Goal: Information Seeking & Learning: Learn about a topic

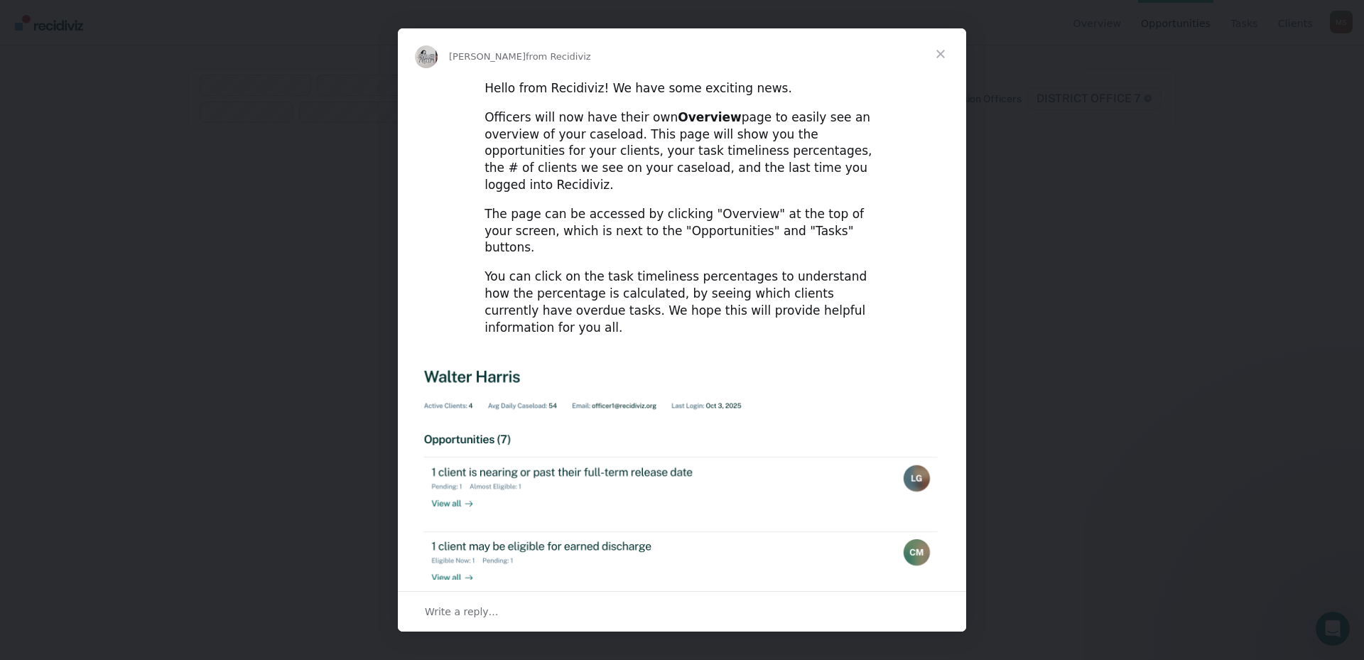
click at [948, 52] on span "Close" at bounding box center [940, 53] width 51 height 51
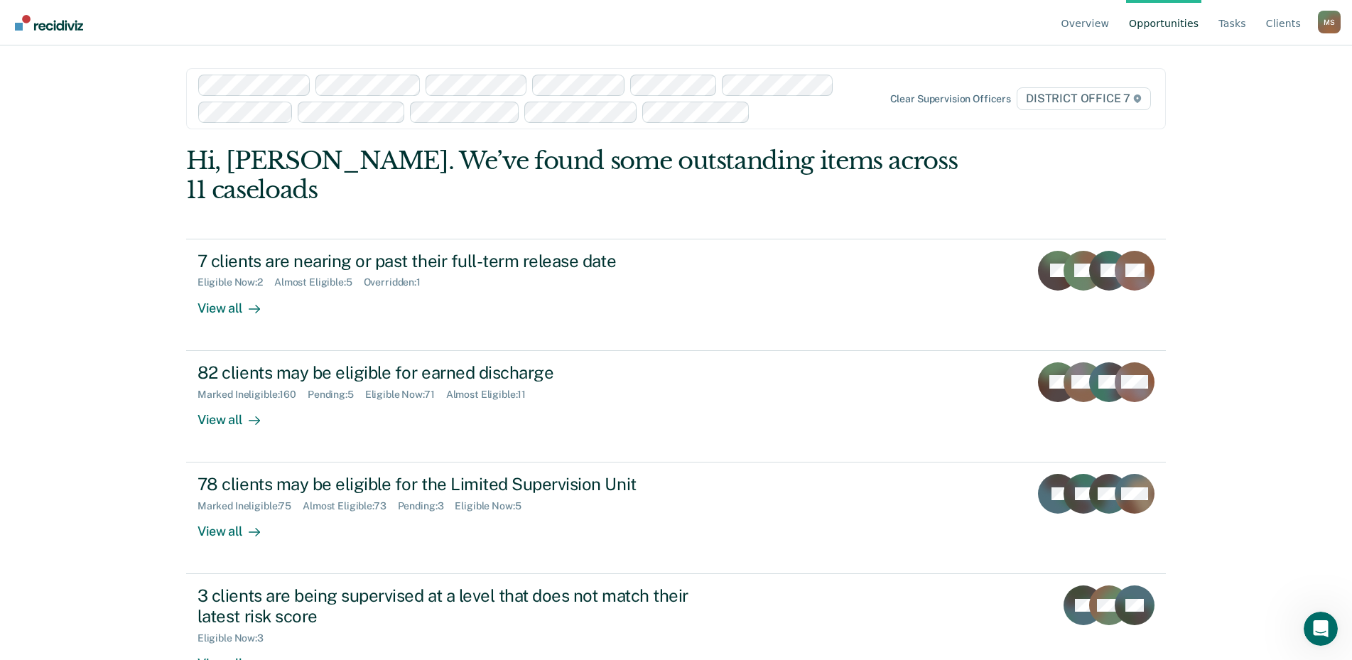
click at [33, 23] on img "Go to Recidiviz Home" at bounding box center [49, 23] width 68 height 16
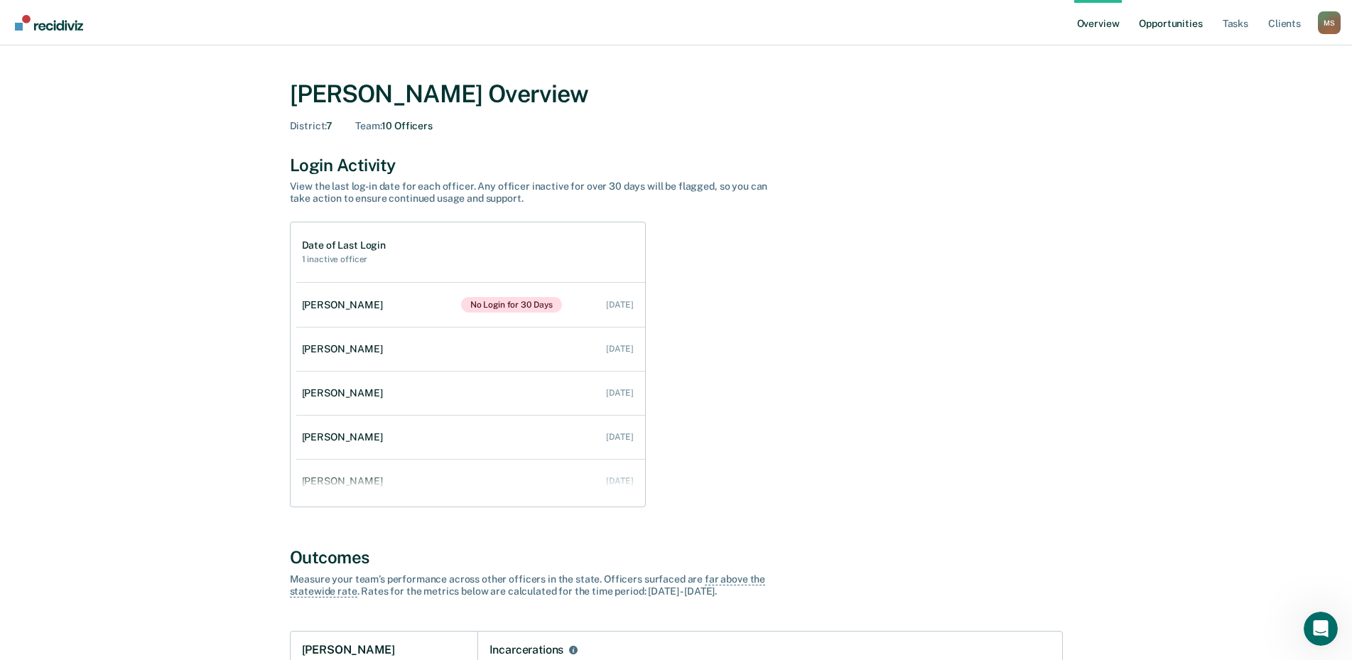
click at [1175, 22] on link "Opportunities" at bounding box center [1170, 22] width 69 height 45
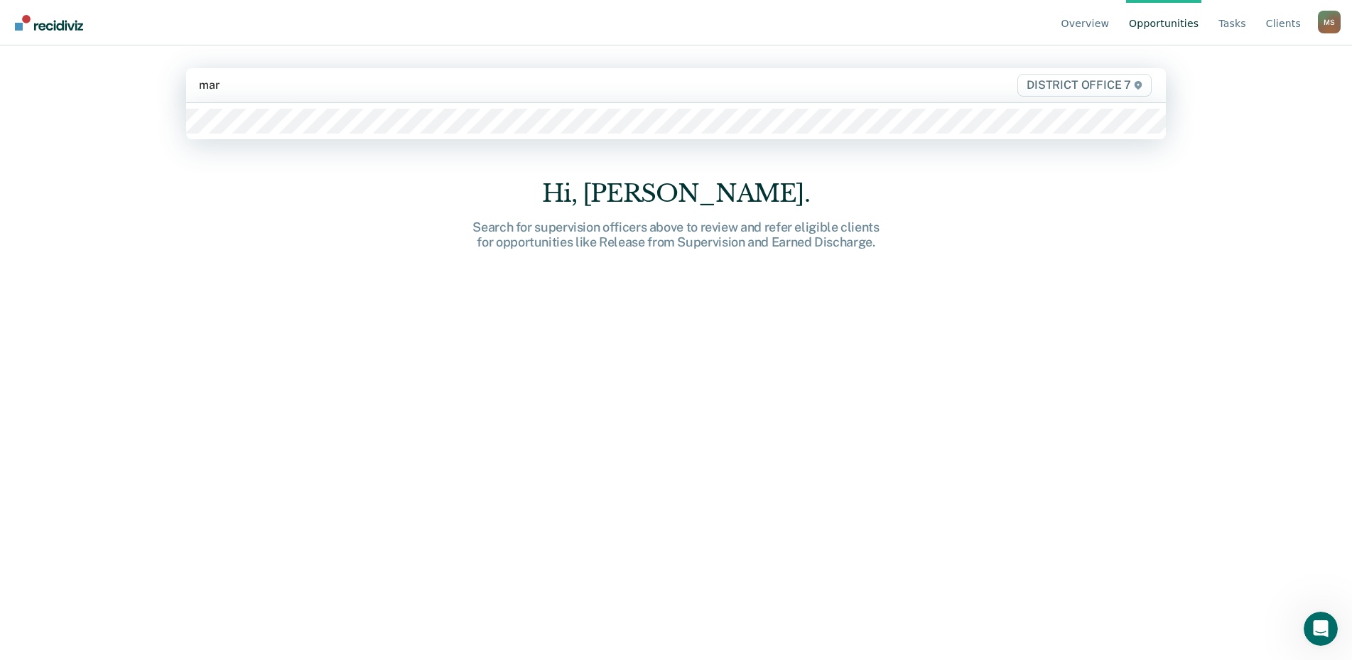
type input "mart"
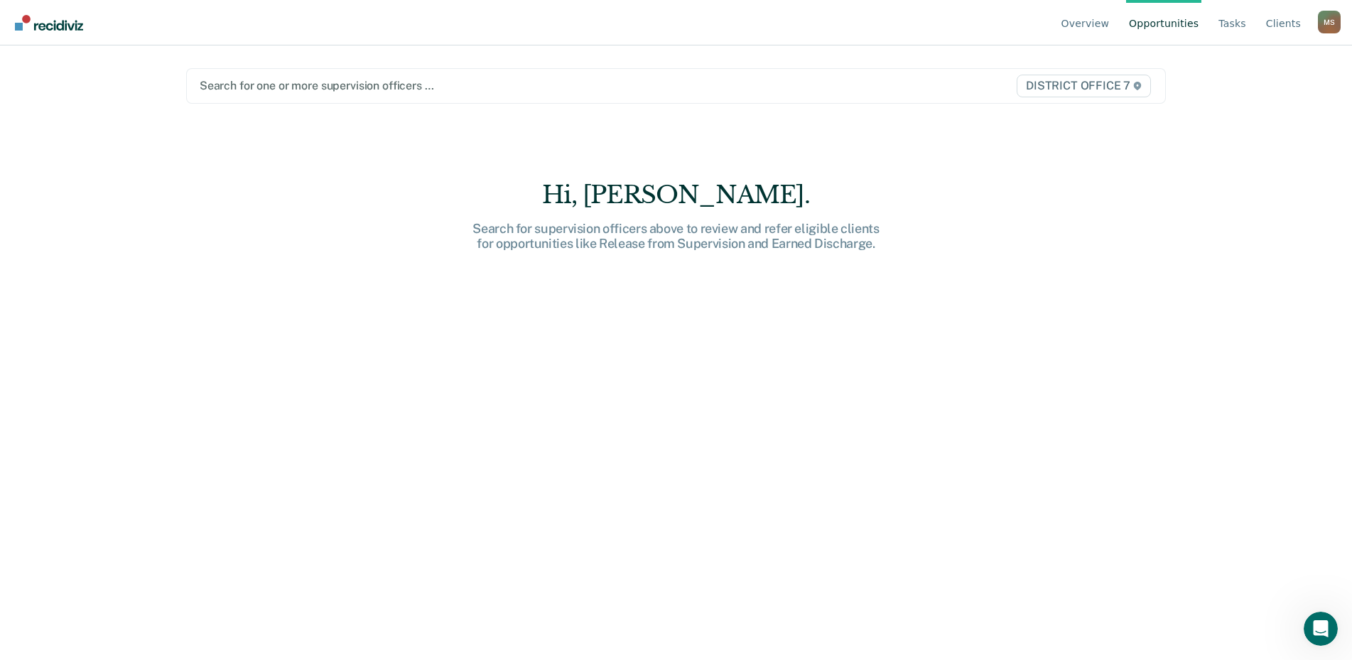
click at [23, 22] on img "Go to Recidiviz Home" at bounding box center [49, 23] width 68 height 16
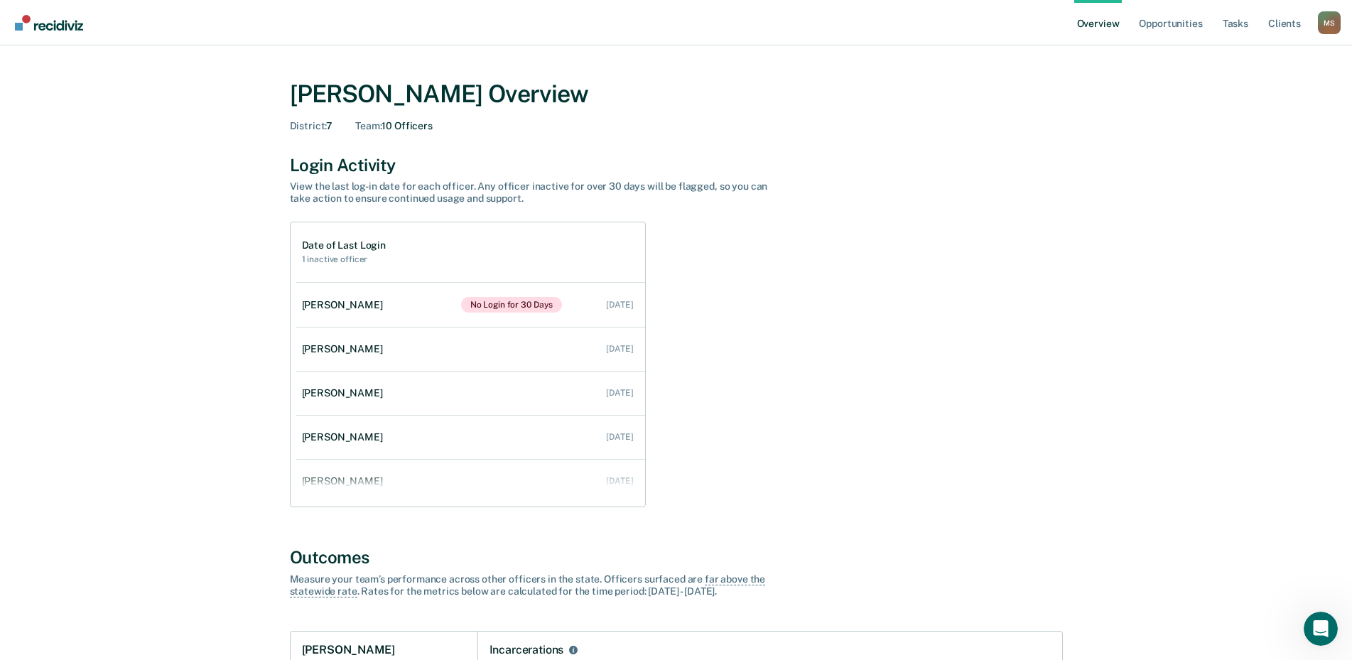
click at [1330, 17] on div "M S" at bounding box center [1329, 22] width 23 height 23
click at [1267, 138] on link "Log Out" at bounding box center [1272, 133] width 92 height 12
click at [1235, 21] on link "Tasks" at bounding box center [1235, 22] width 31 height 45
